Goal: Information Seeking & Learning: Learn about a topic

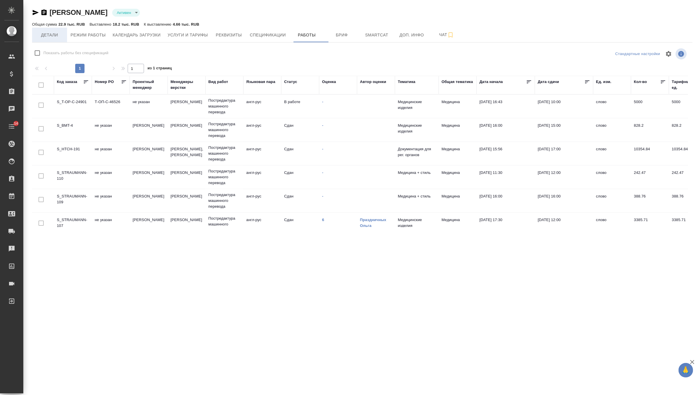
click at [49, 36] on span "Детали" at bounding box center [50, 34] width 28 height 7
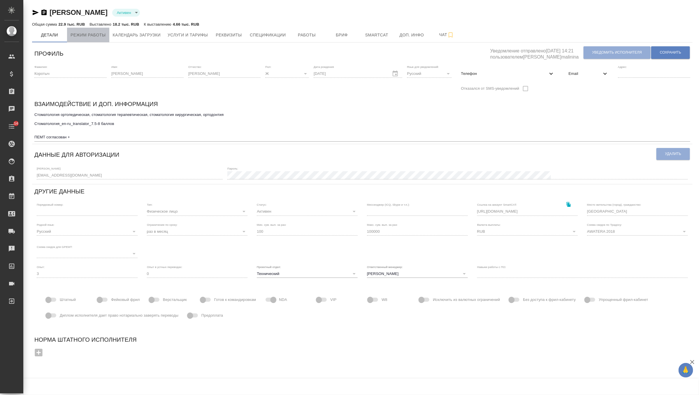
click at [89, 35] on span "Режим работы" at bounding box center [88, 34] width 35 height 7
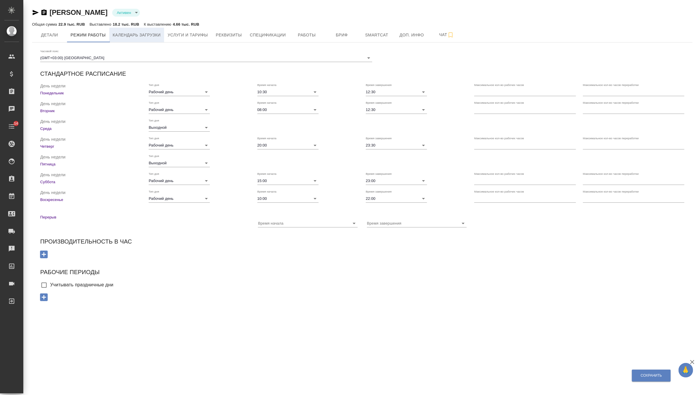
click at [130, 35] on span "Календарь загрузки" at bounding box center [137, 34] width 48 height 7
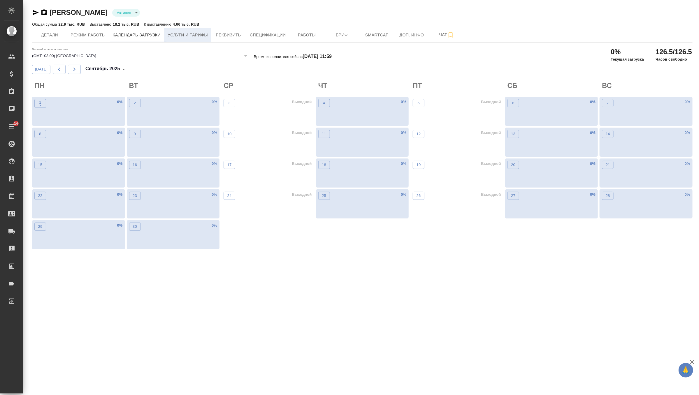
click at [195, 37] on span "Услуги и тарифы" at bounding box center [188, 34] width 40 height 7
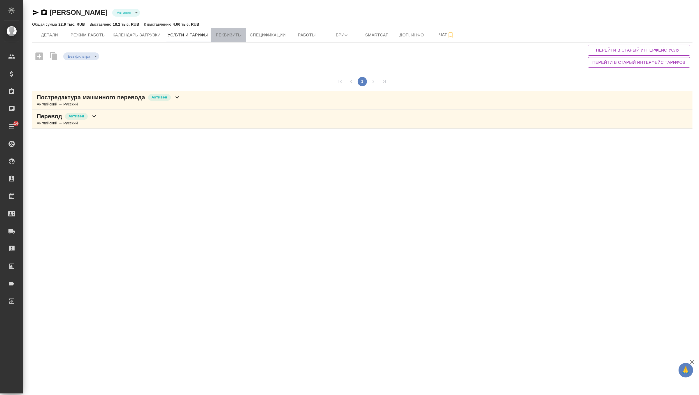
click at [237, 38] on span "Реквизиты" at bounding box center [229, 34] width 28 height 7
select select "10"
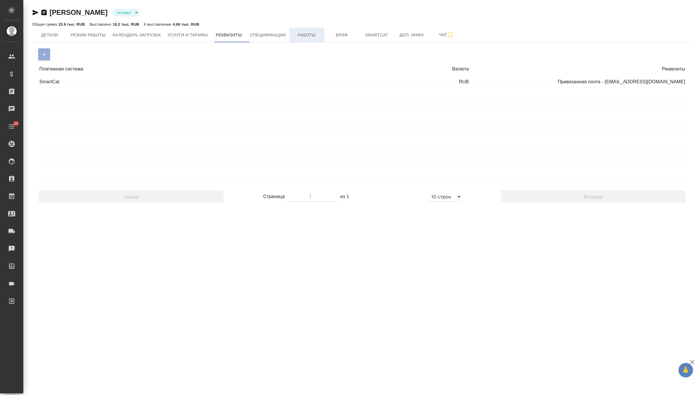
click at [310, 32] on span "Работы" at bounding box center [307, 34] width 28 height 7
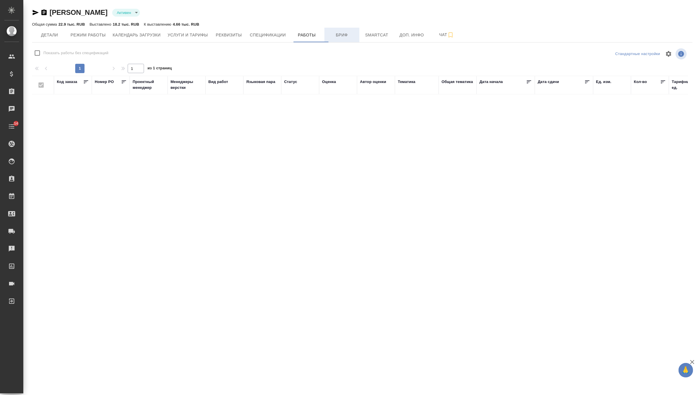
checkbox input "false"
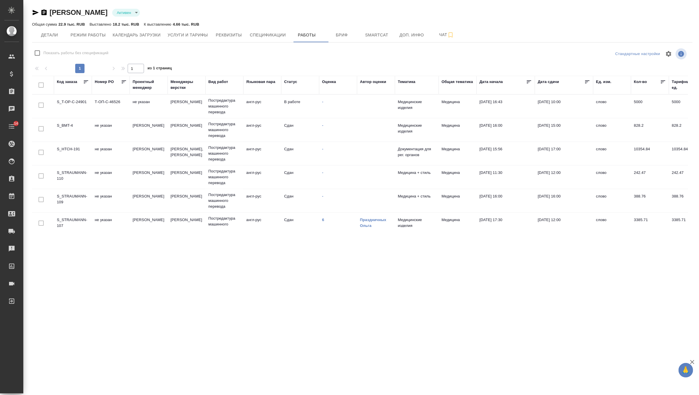
click at [297, 107] on td "В работе" at bounding box center [300, 106] width 38 height 20
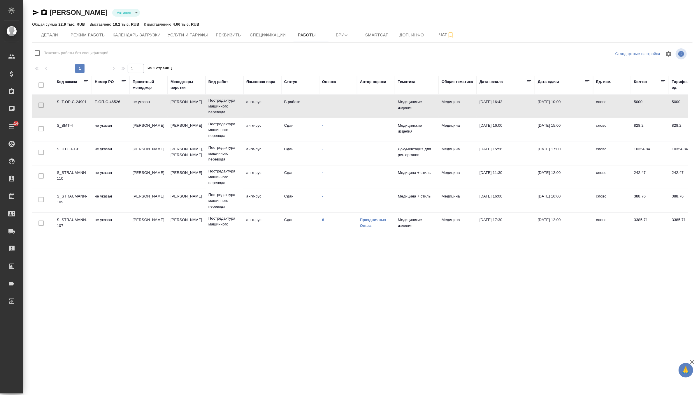
click at [297, 107] on td "В работе" at bounding box center [300, 106] width 38 height 20
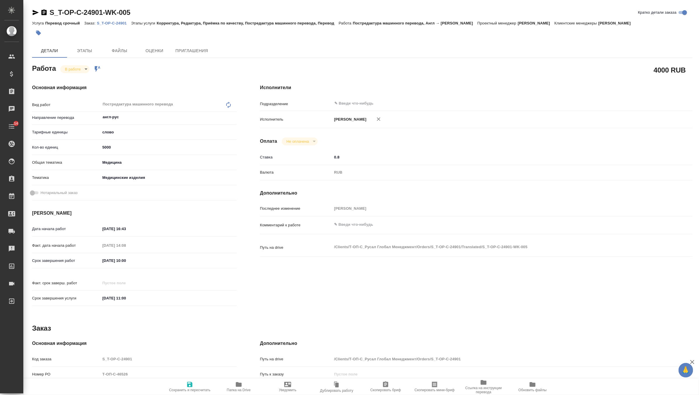
type textarea "x"
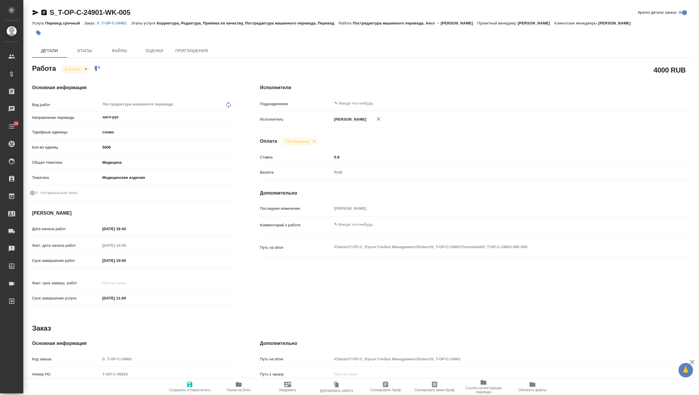
type textarea "x"
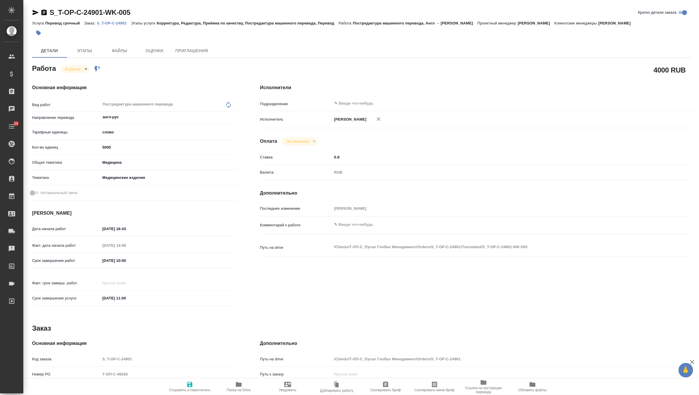
type textarea "x"
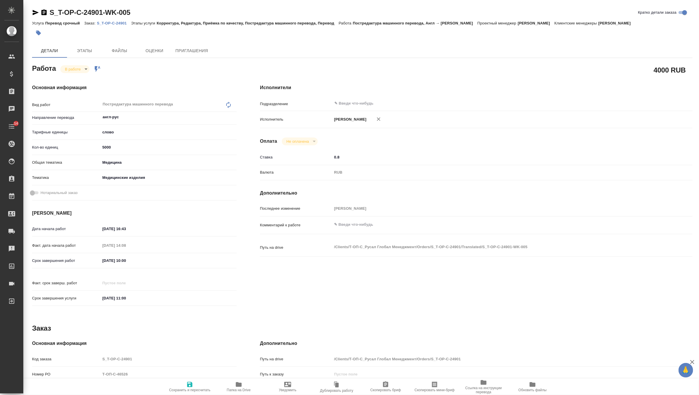
type textarea "x"
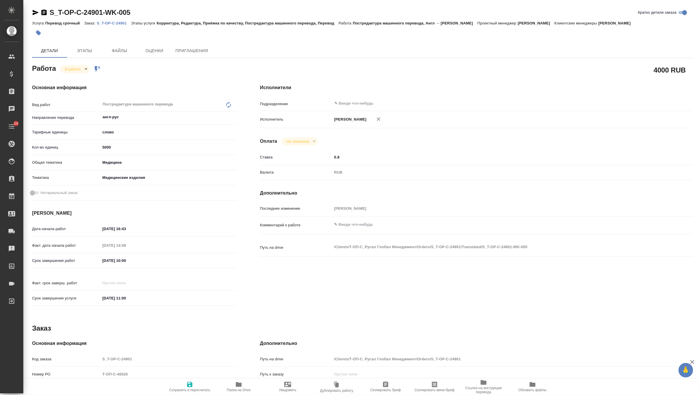
type textarea "x"
